Goal: Information Seeking & Learning: Learn about a topic

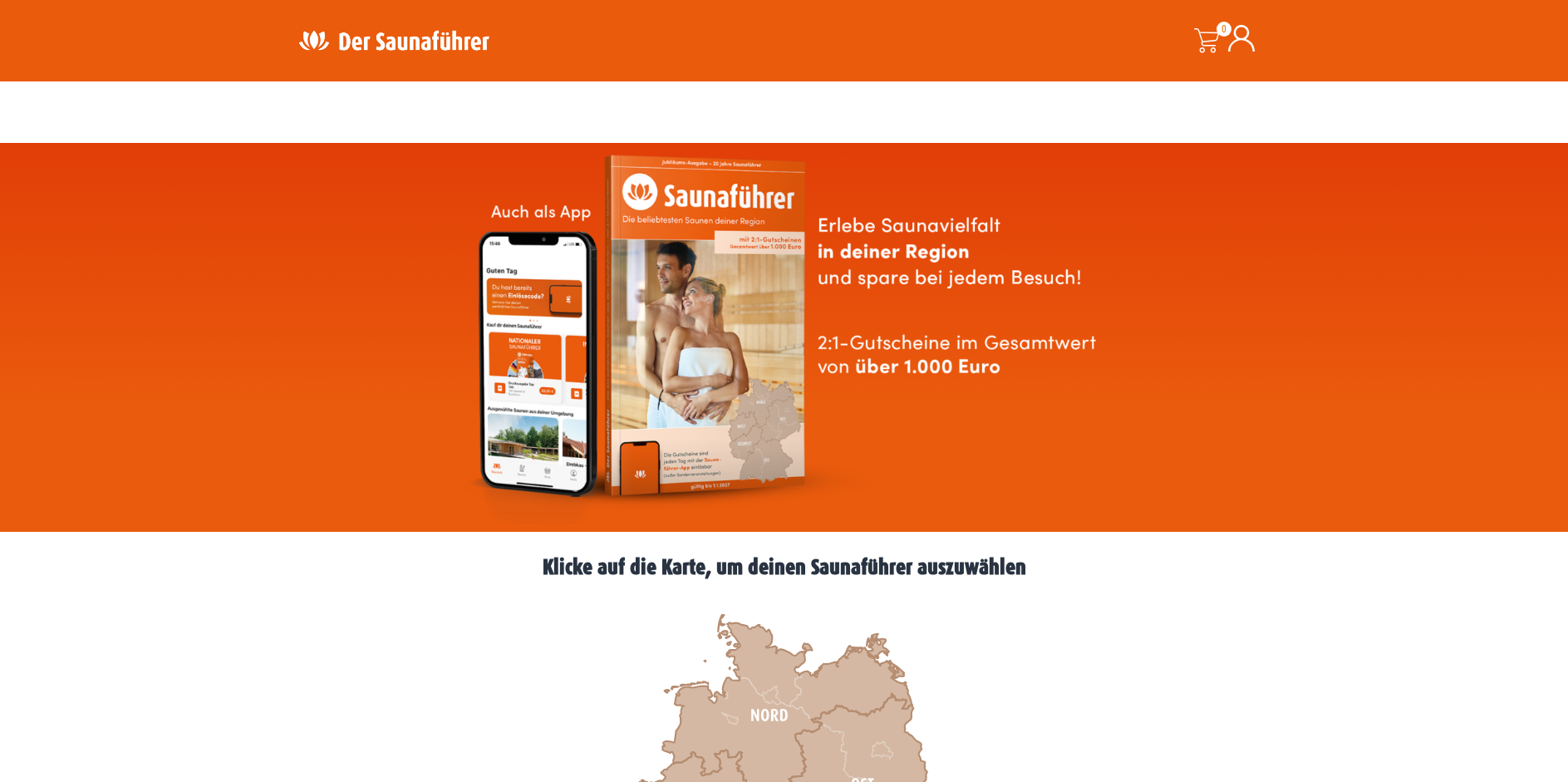
scroll to position [423, 0]
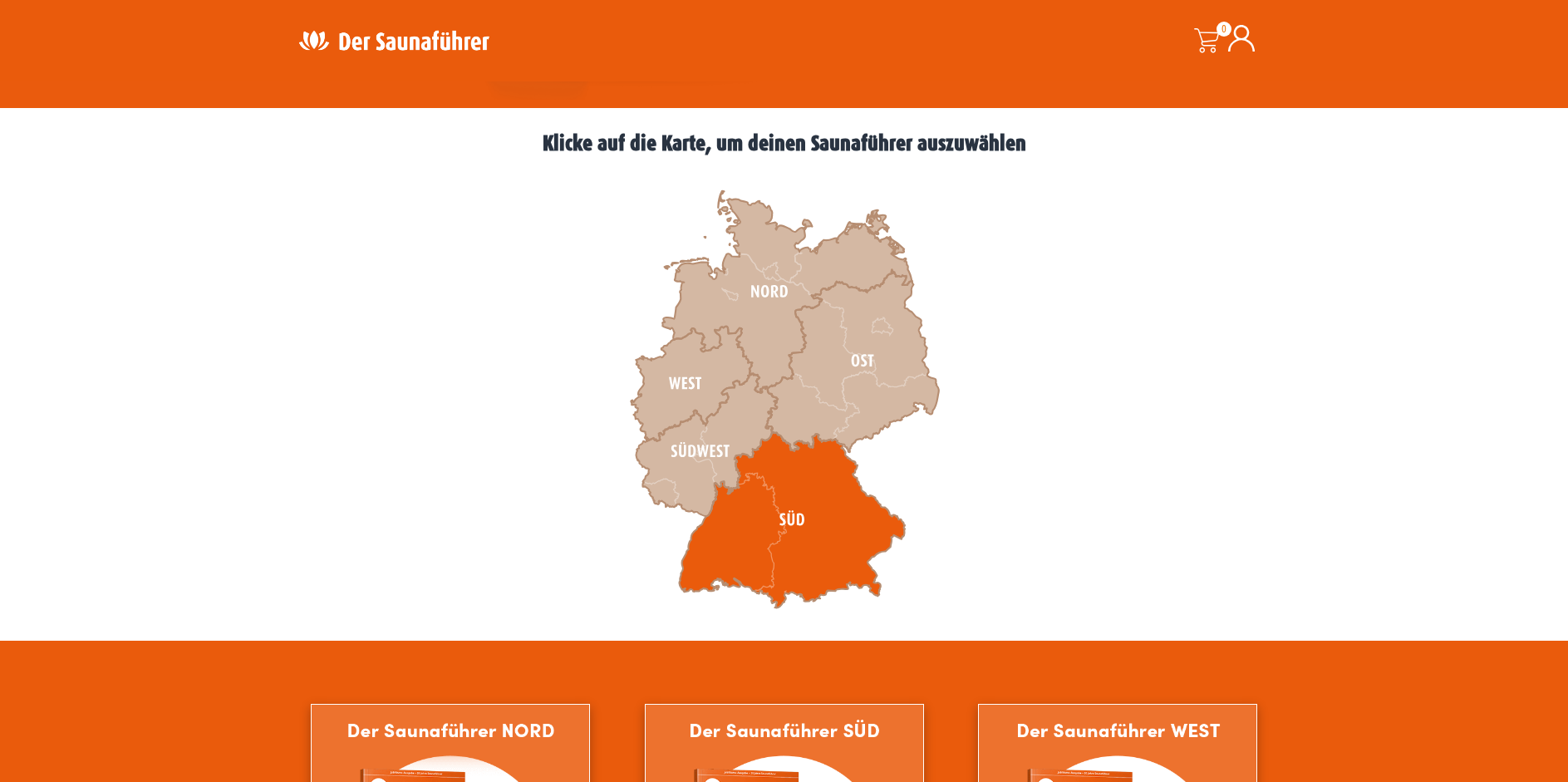
click at [821, 532] on icon at bounding box center [792, 520] width 226 height 176
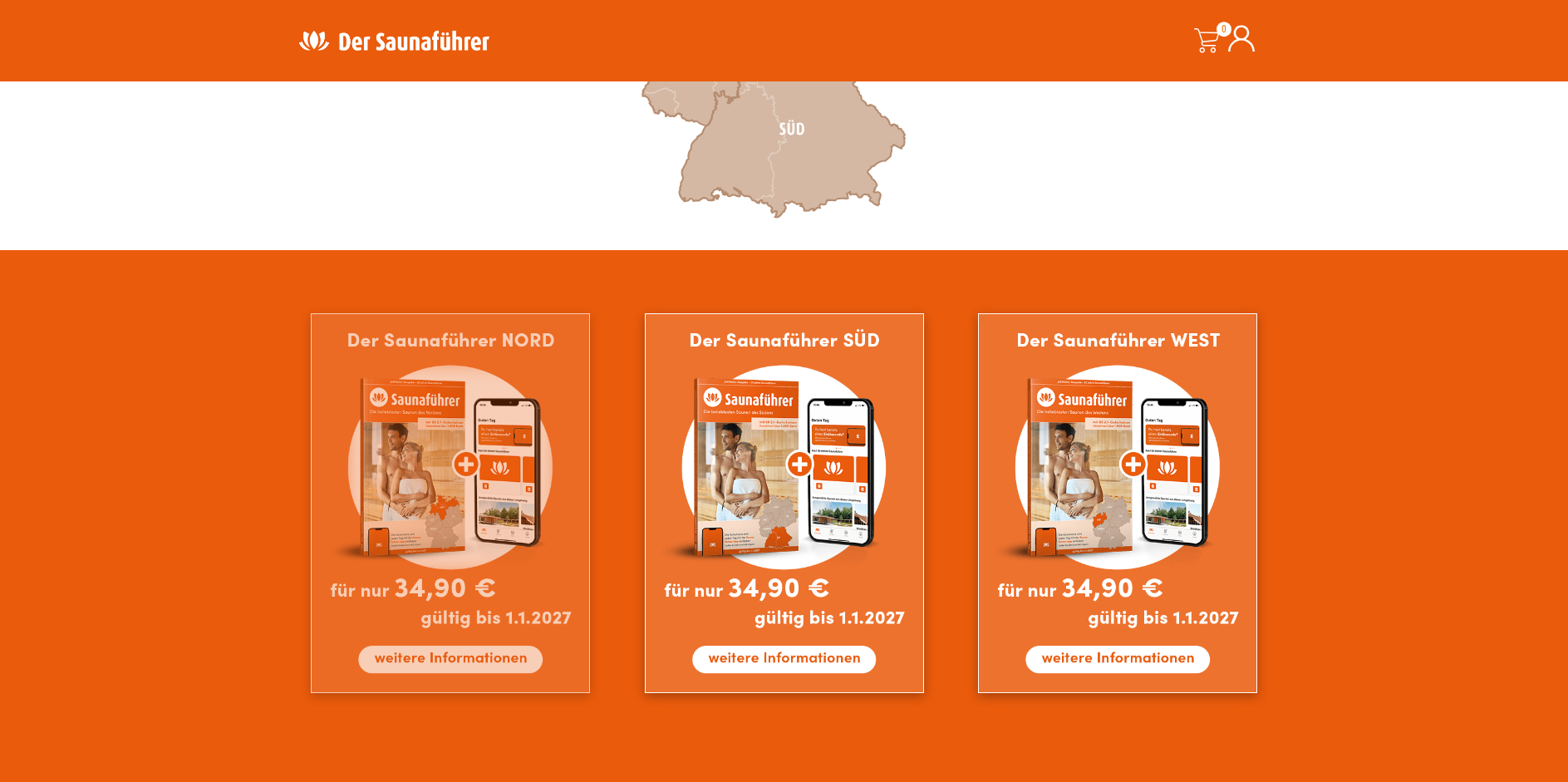
scroll to position [847, 0]
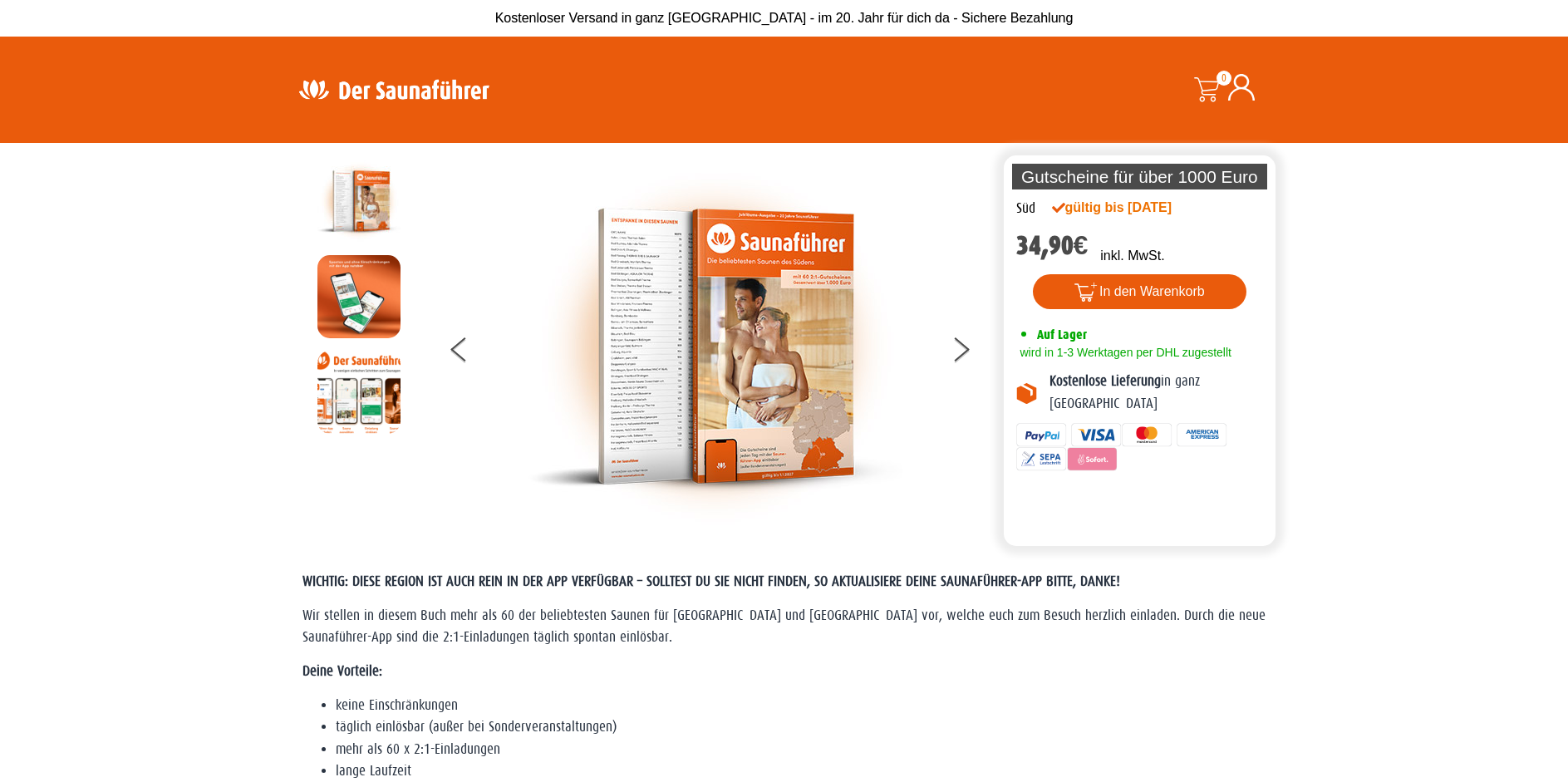
click at [415, 88] on img at bounding box center [394, 89] width 216 height 32
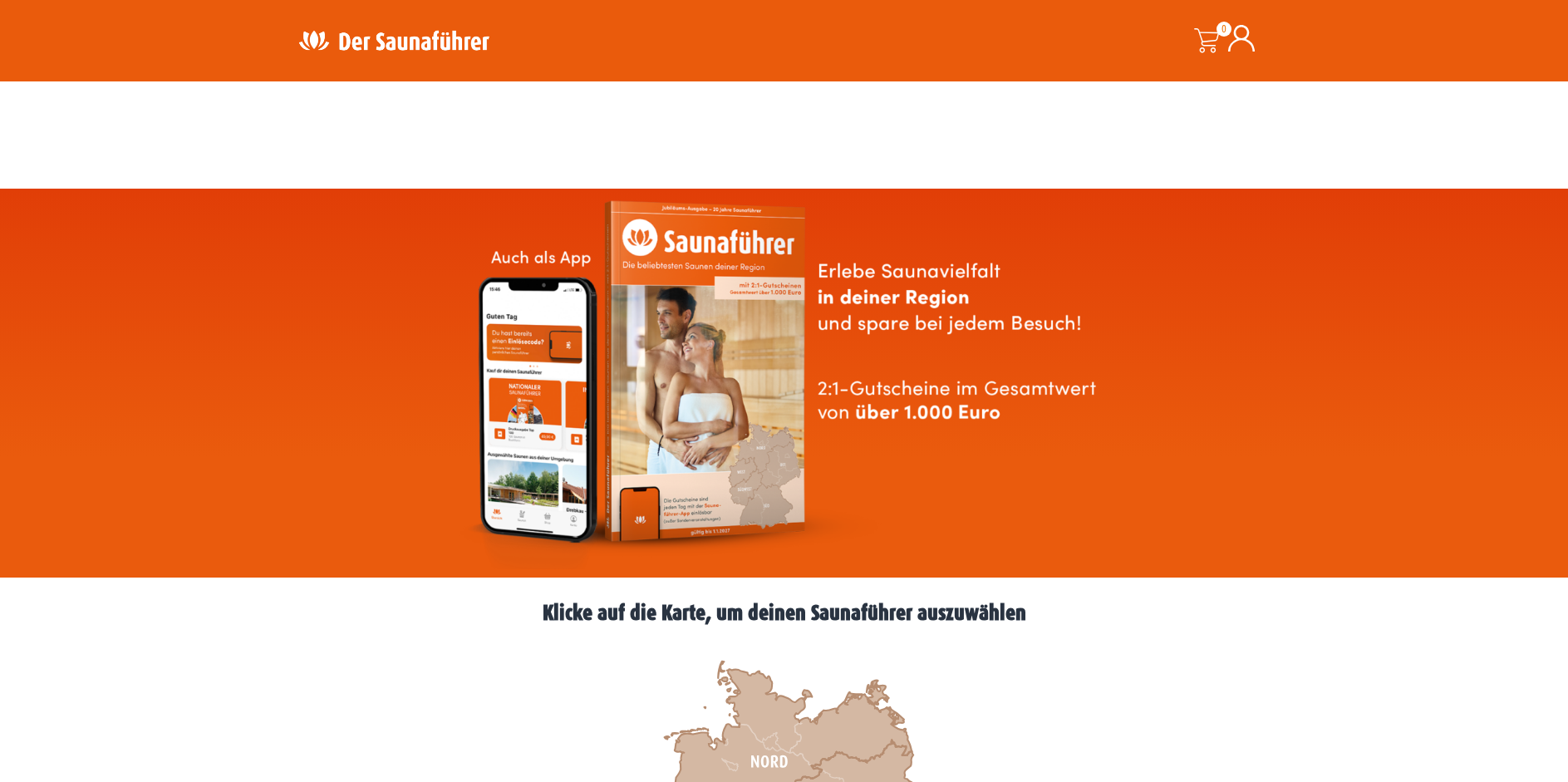
scroll to position [339, 0]
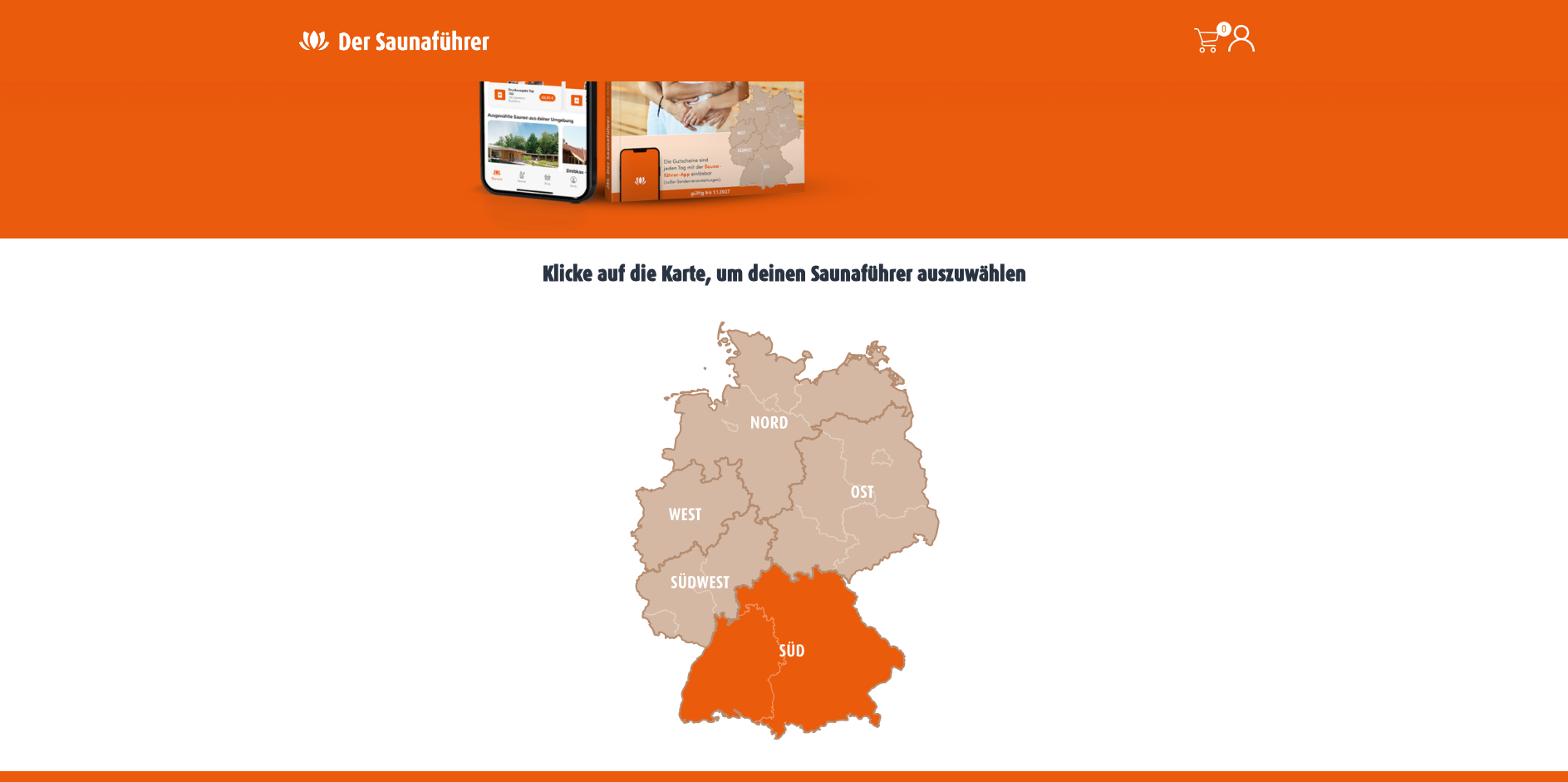
click at [830, 652] on icon at bounding box center [792, 650] width 226 height 176
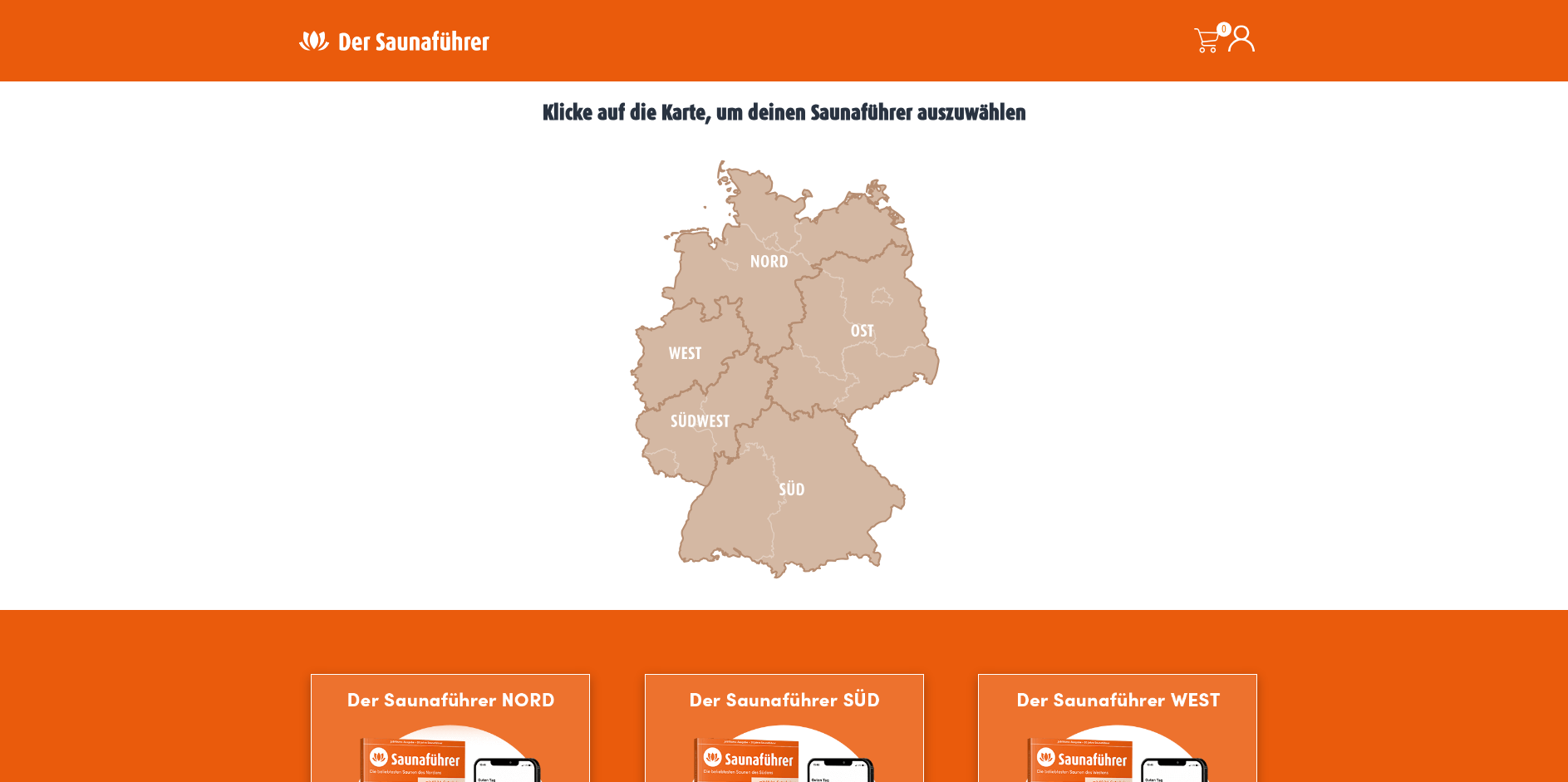
scroll to position [605, 0]
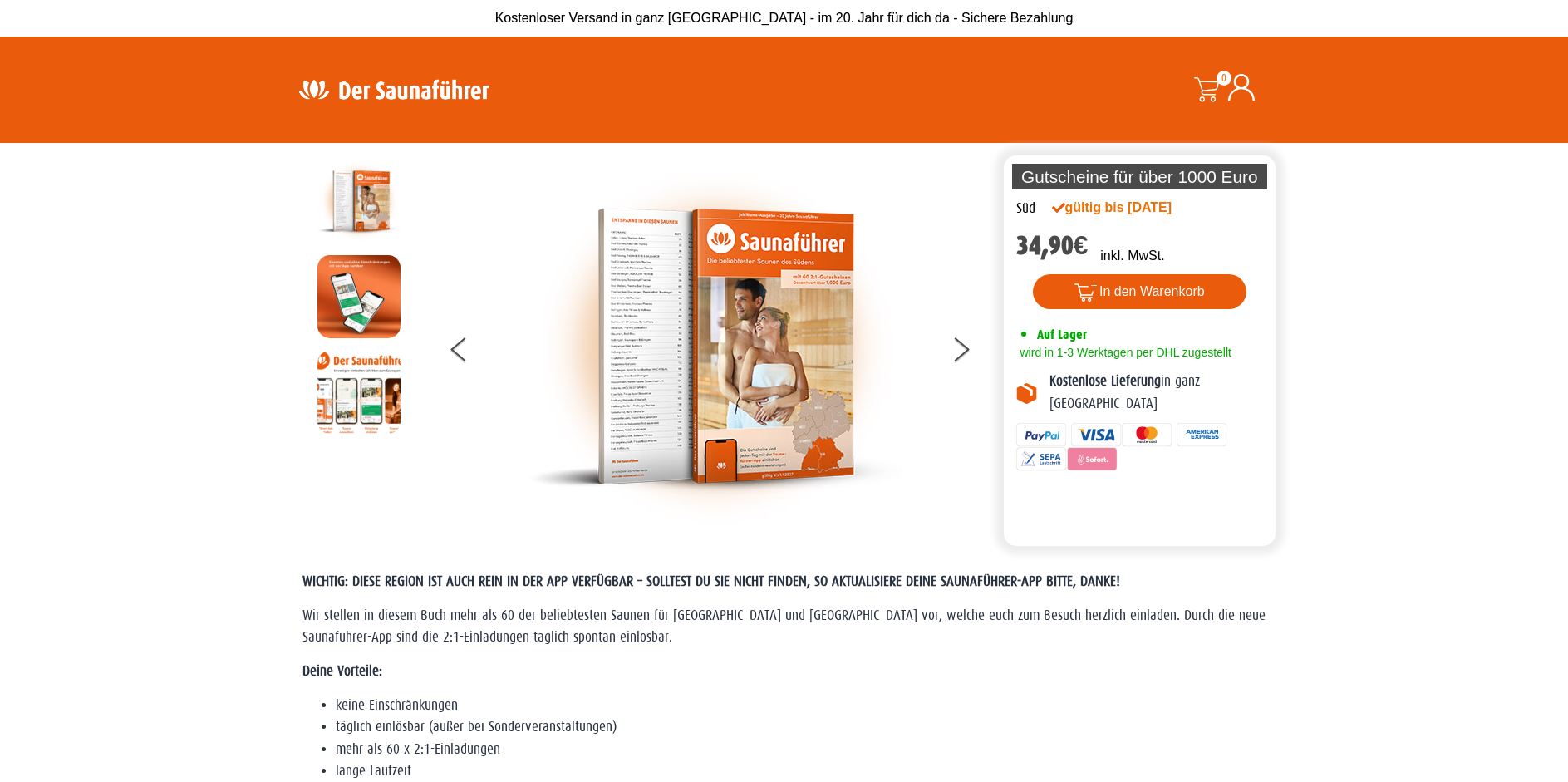
click at [765, 381] on img at bounding box center [715, 346] width 374 height 374
click at [764, 380] on img at bounding box center [715, 346] width 374 height 374
click at [765, 380] on img at bounding box center [715, 346] width 374 height 374
click at [706, 247] on img at bounding box center [715, 346] width 374 height 374
drag, startPoint x: 706, startPoint y: 247, endPoint x: 662, endPoint y: 257, distance: 45.1
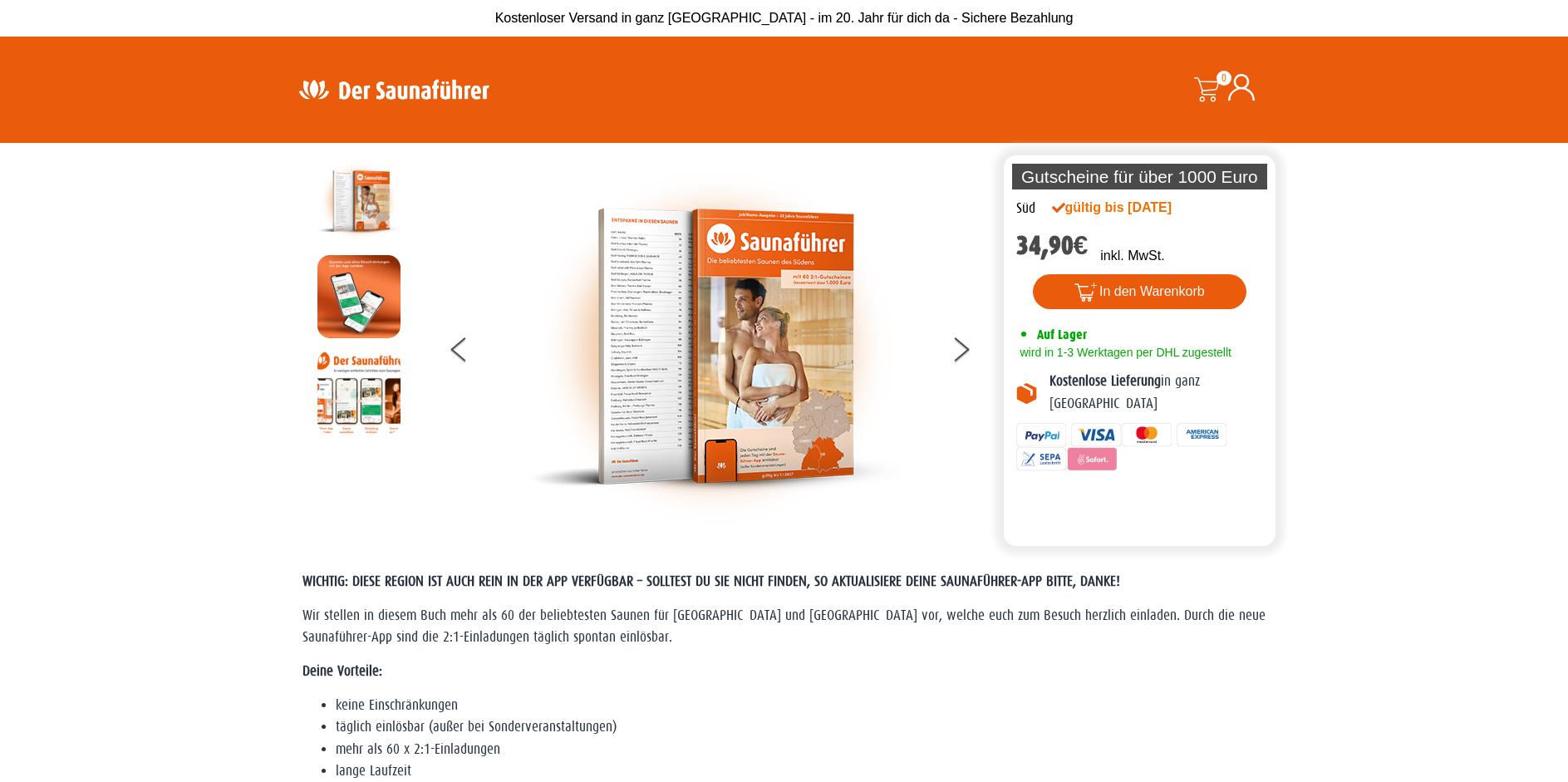
click at [682, 251] on img at bounding box center [715, 346] width 374 height 374
click at [654, 275] on img at bounding box center [715, 346] width 374 height 374
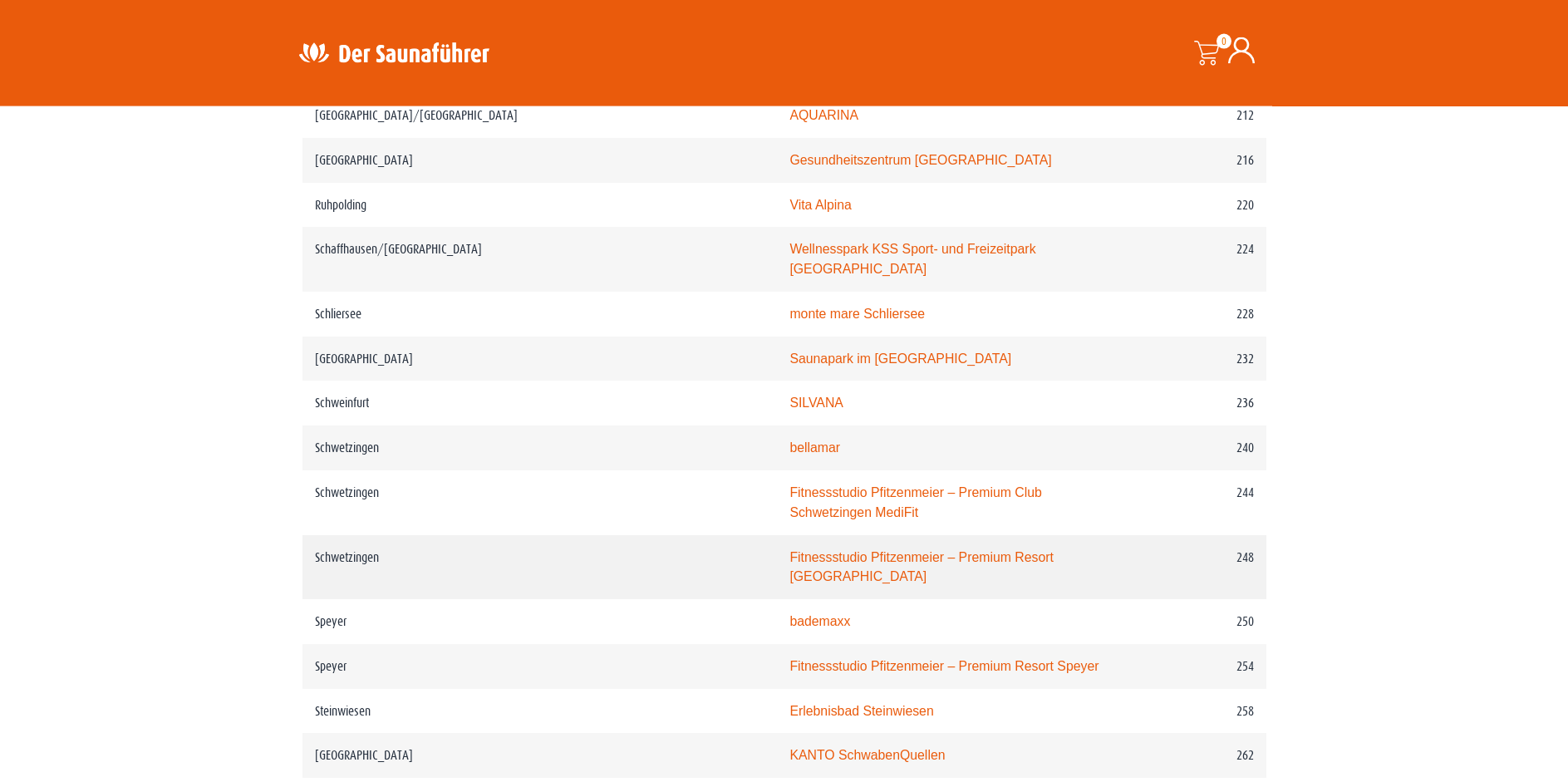
scroll to position [3220, 0]
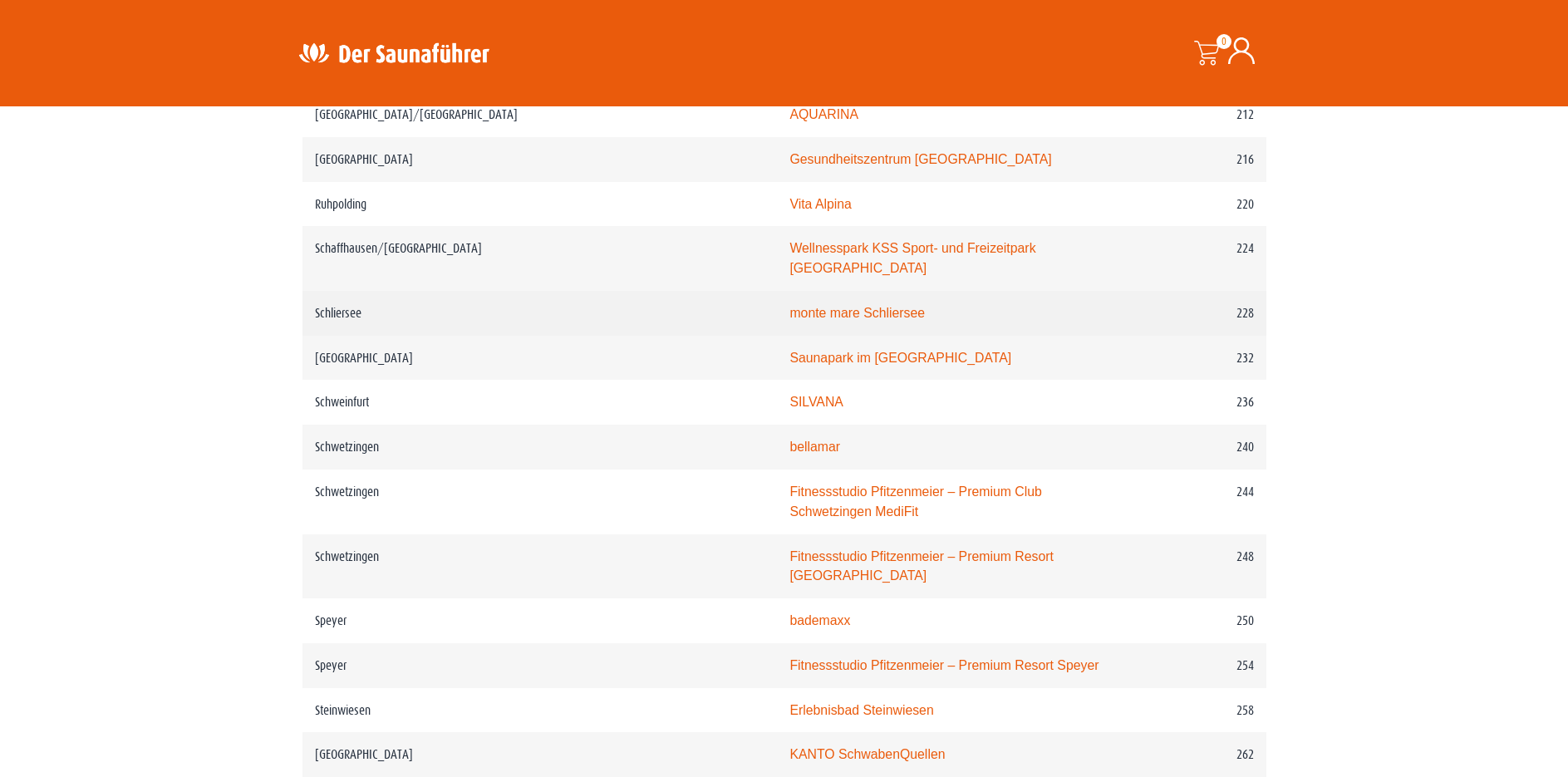
click at [789, 305] on link "monte mare Schliersee" at bounding box center [857, 312] width 136 height 14
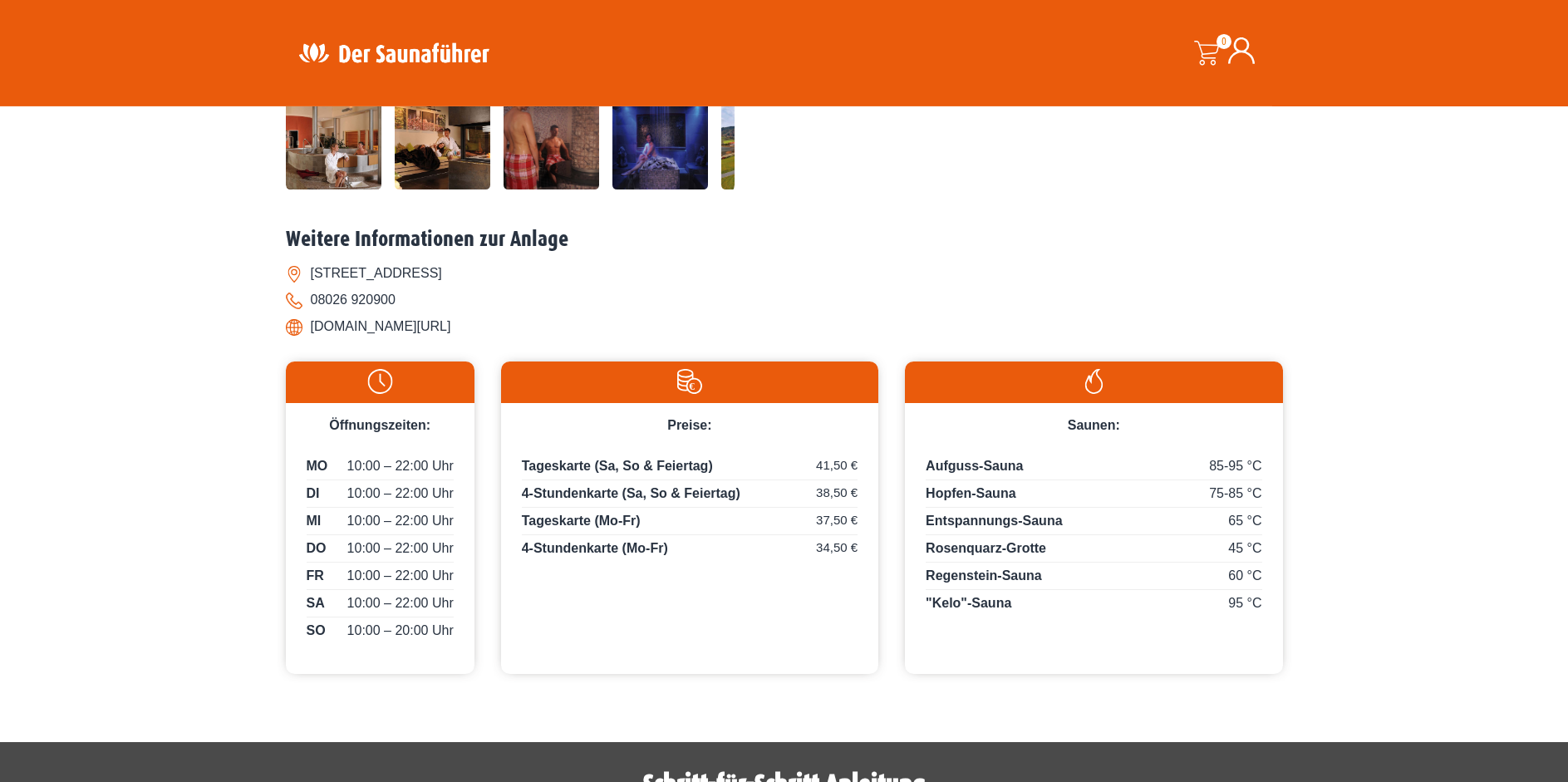
scroll to position [593, 0]
